Goal: Information Seeking & Learning: Understand process/instructions

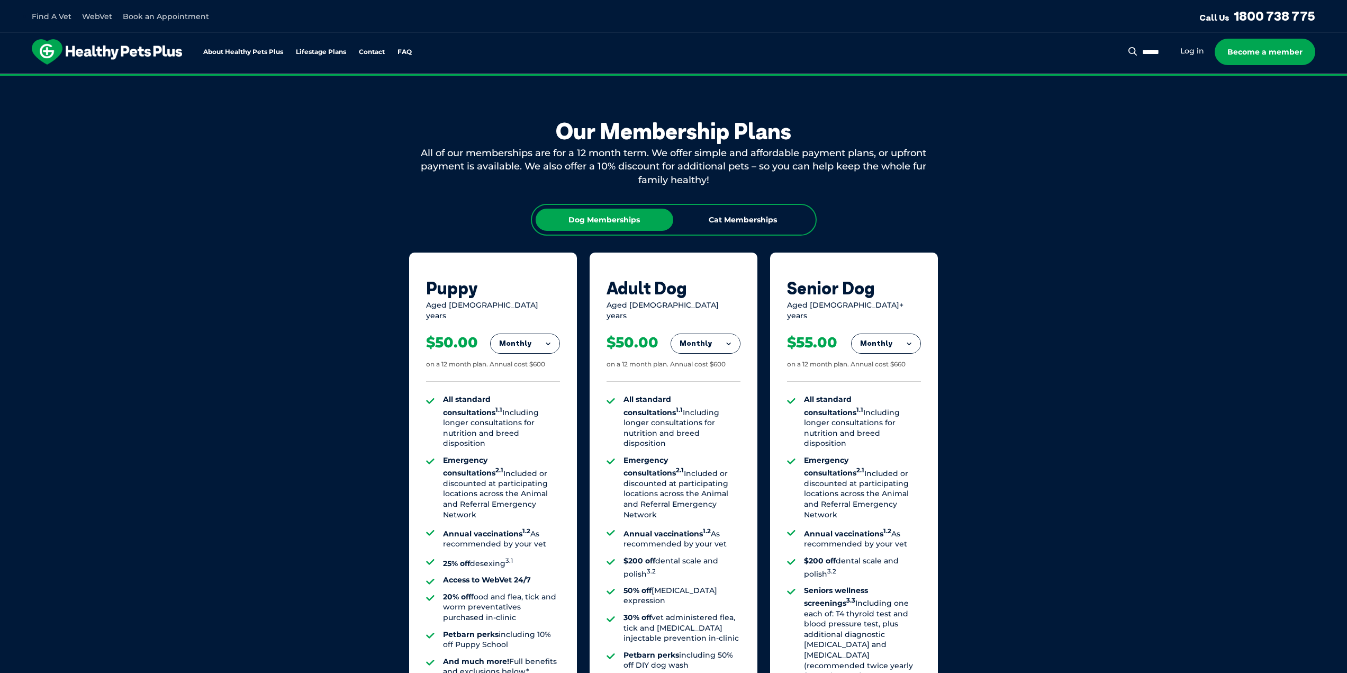
scroll to position [503, 0]
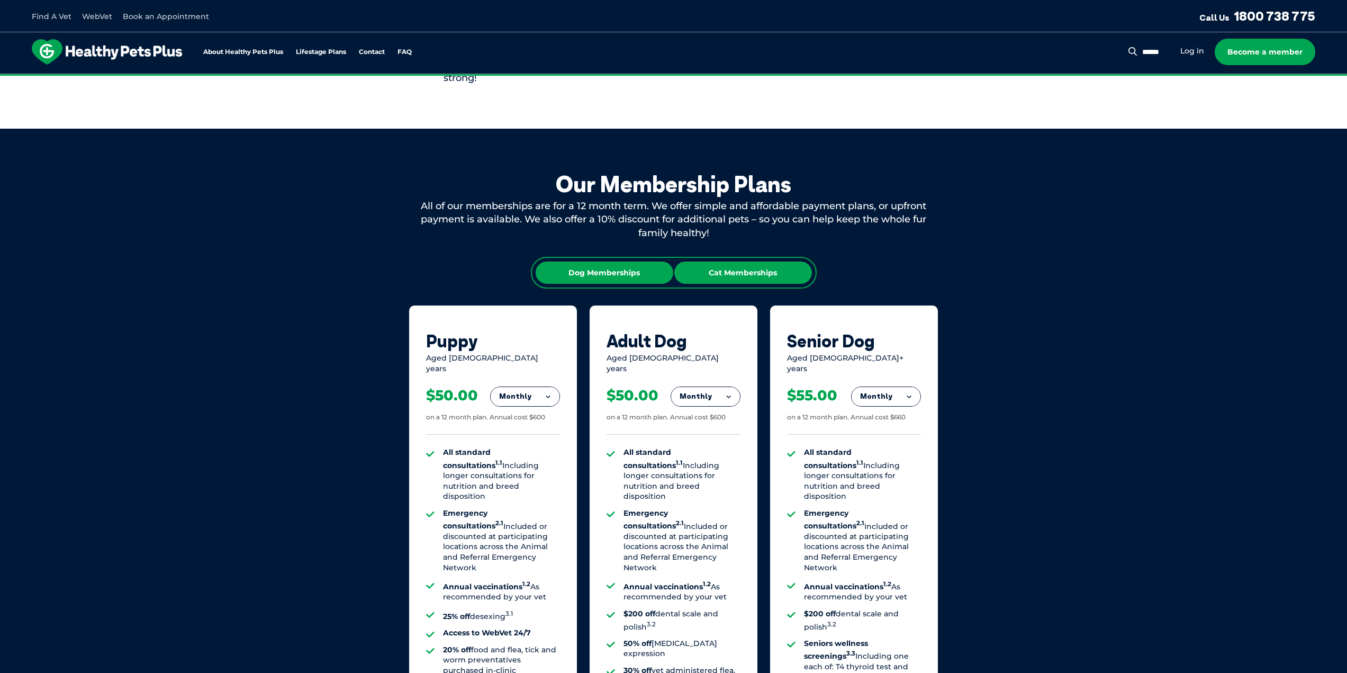
click at [743, 279] on div "Cat Memberships" at bounding box center [743, 273] width 138 height 22
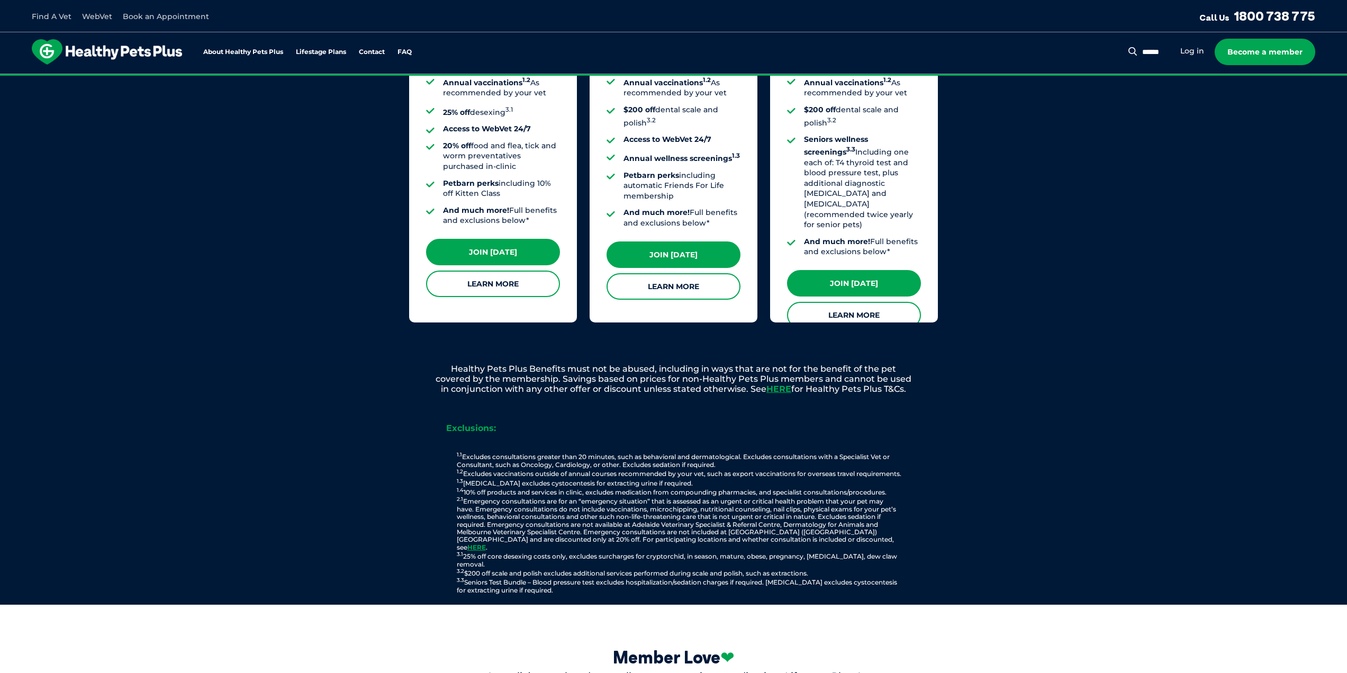
scroll to position [1033, 0]
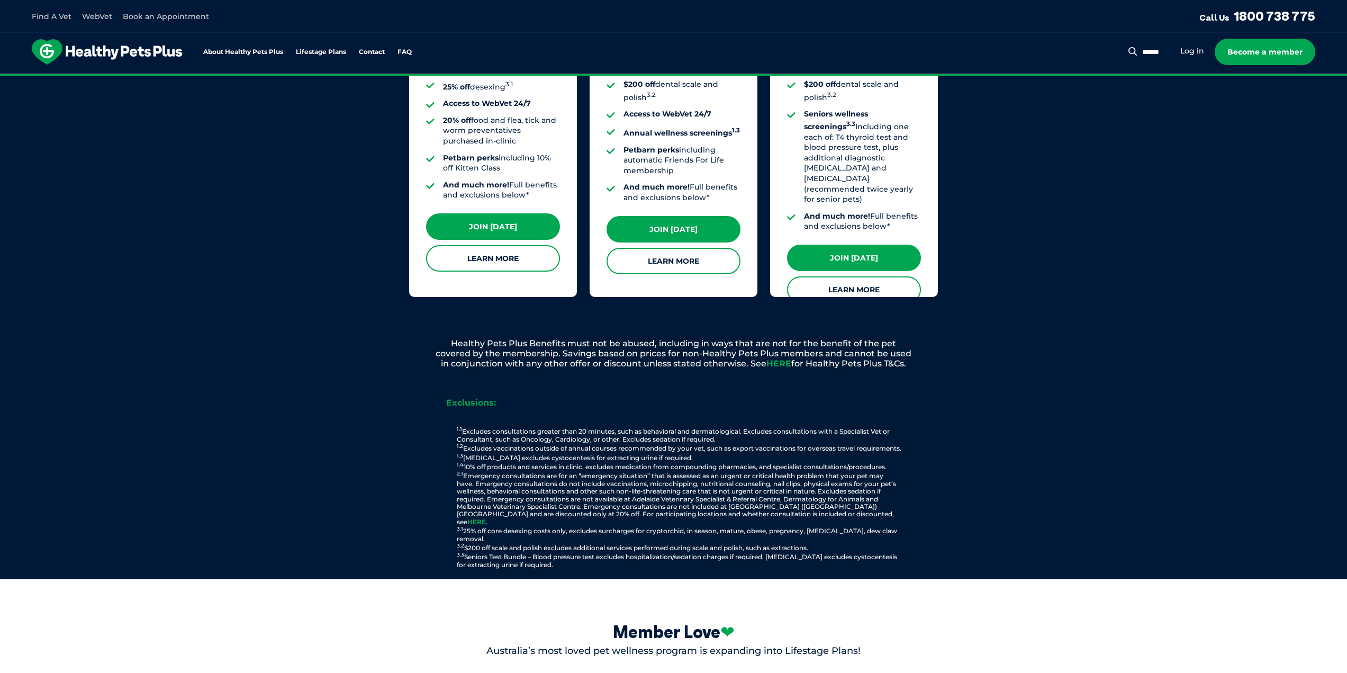
click at [782, 358] on link "HERE" at bounding box center [779, 363] width 25 height 10
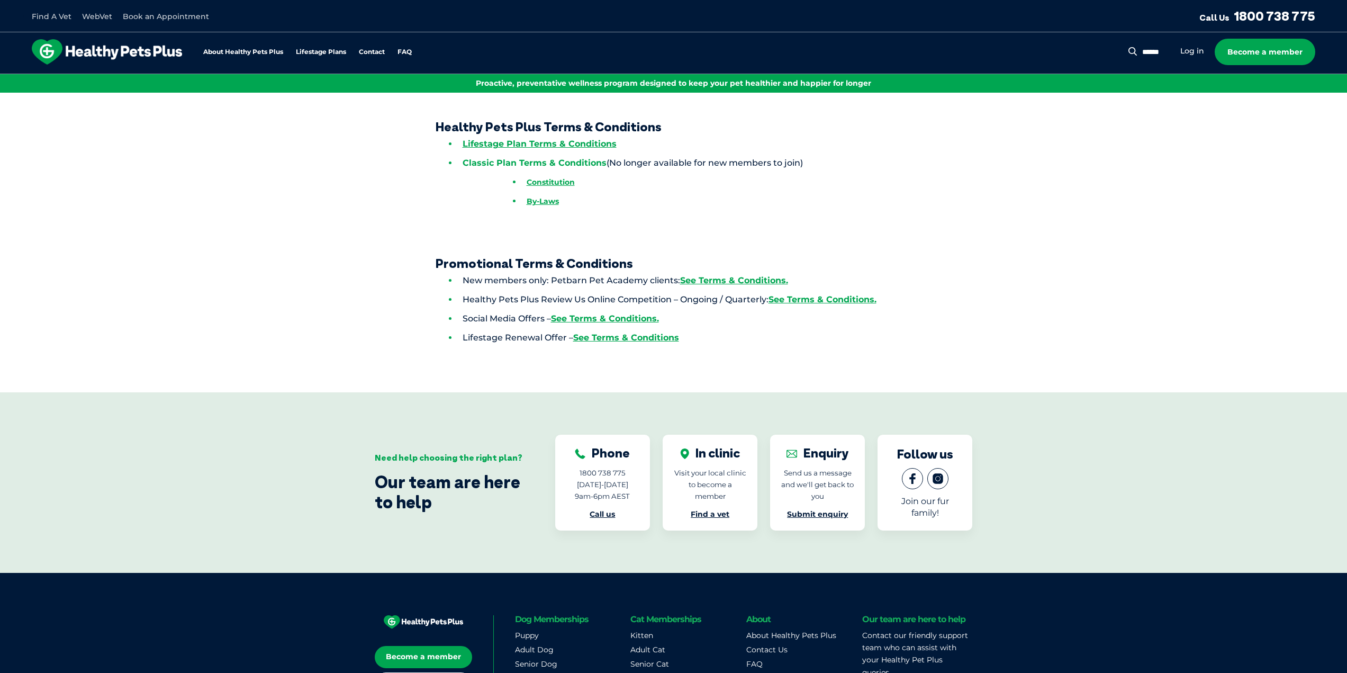
click at [586, 165] on link "Classic Plan Terms & Conditions" at bounding box center [535, 163] width 144 height 10
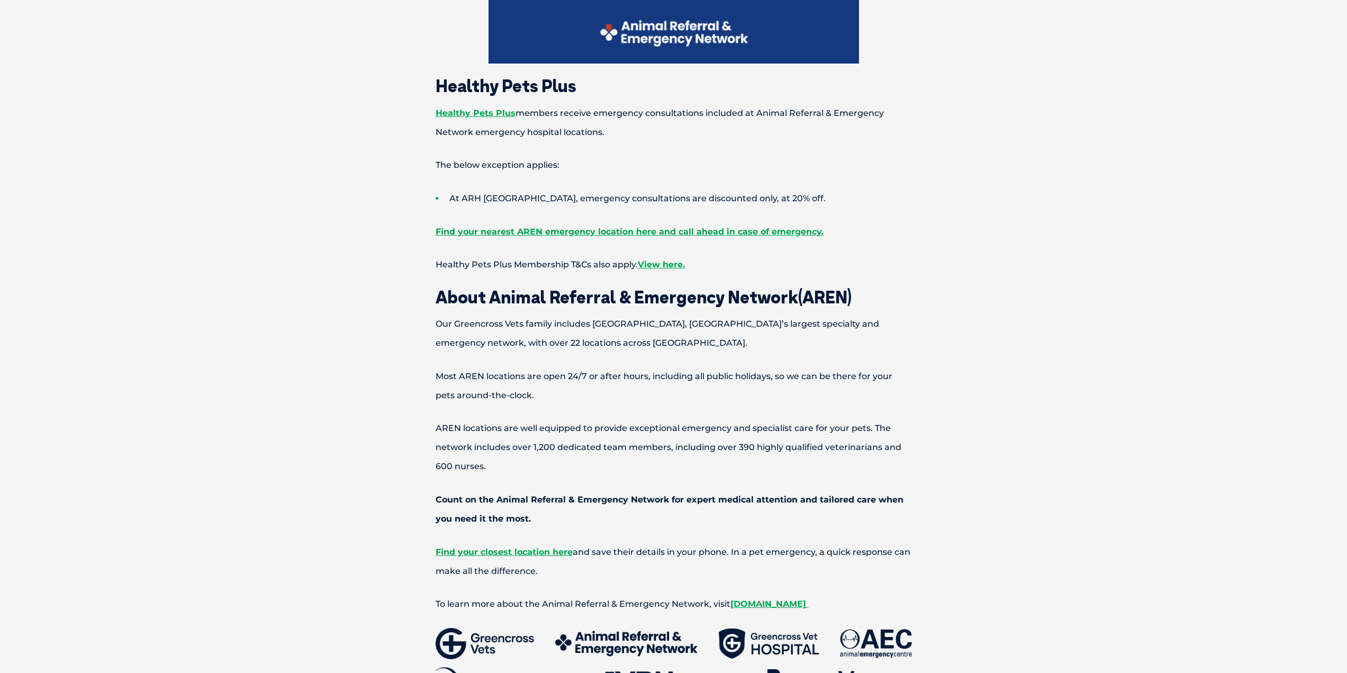
scroll to position [794, 0]
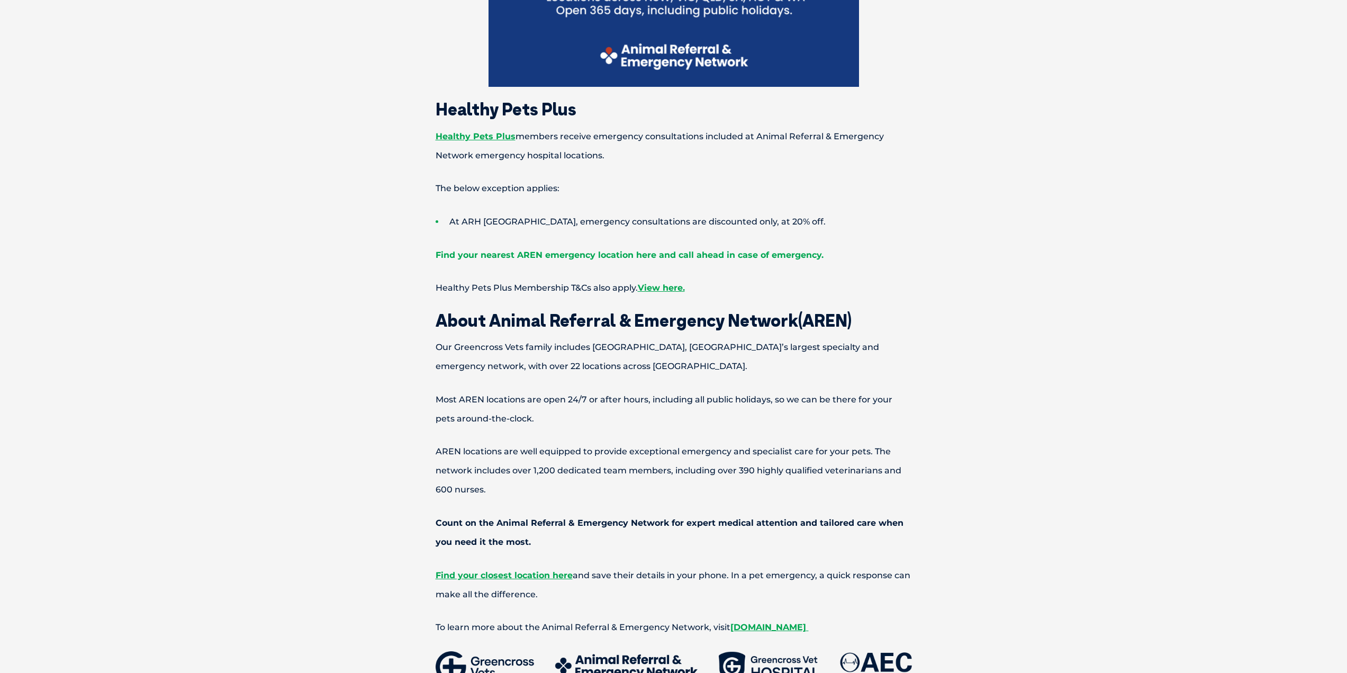
click at [712, 256] on link "Find your nearest AREN emergency location here and call ahead in case of emerge…" at bounding box center [630, 255] width 388 height 10
